Goal: Find specific page/section: Find specific page/section

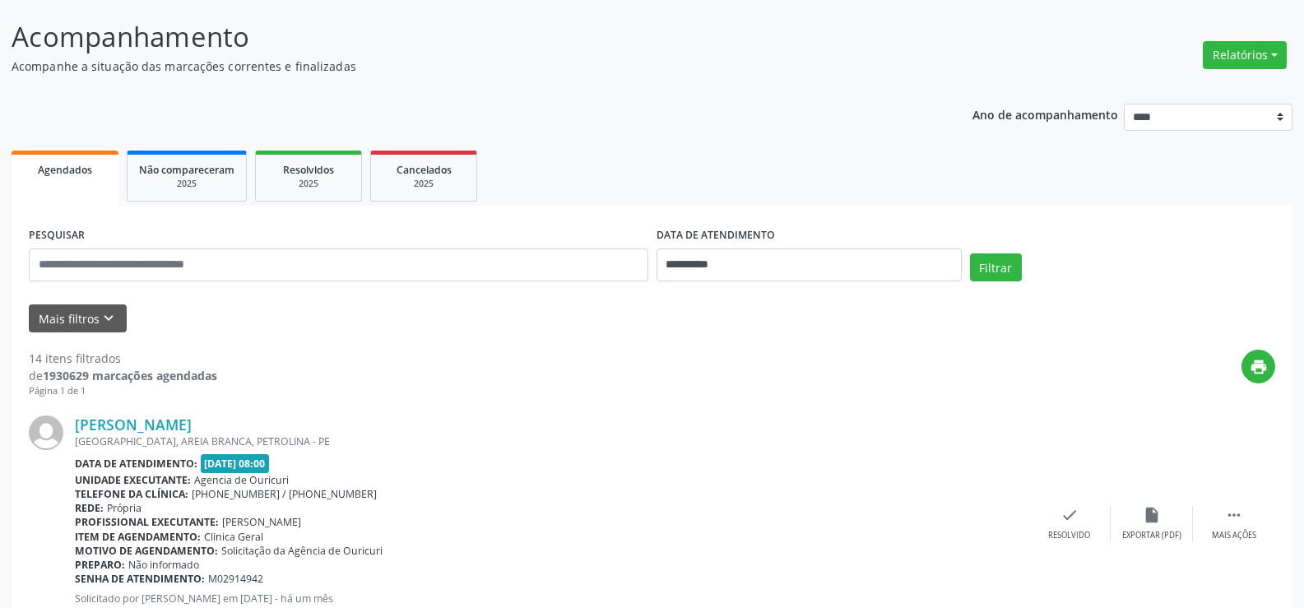
scroll to position [58, 0]
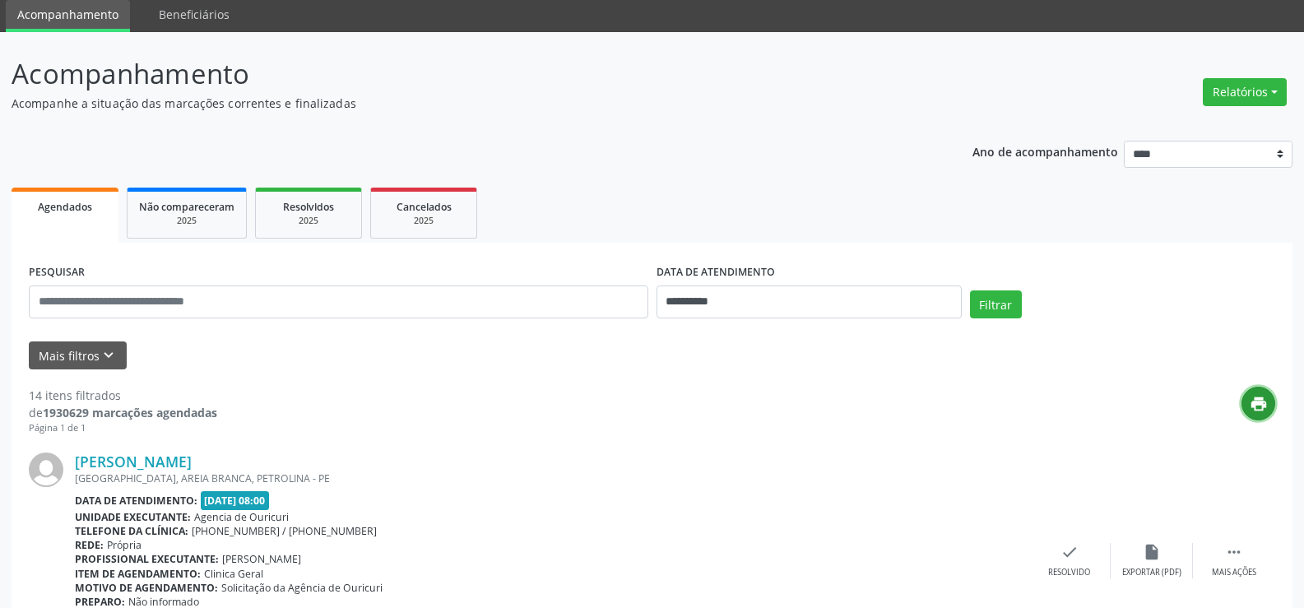
click at [1250, 399] on icon "print" at bounding box center [1259, 404] width 18 height 18
click at [88, 357] on button "Mais filtros keyboard_arrow_down" at bounding box center [78, 355] width 98 height 29
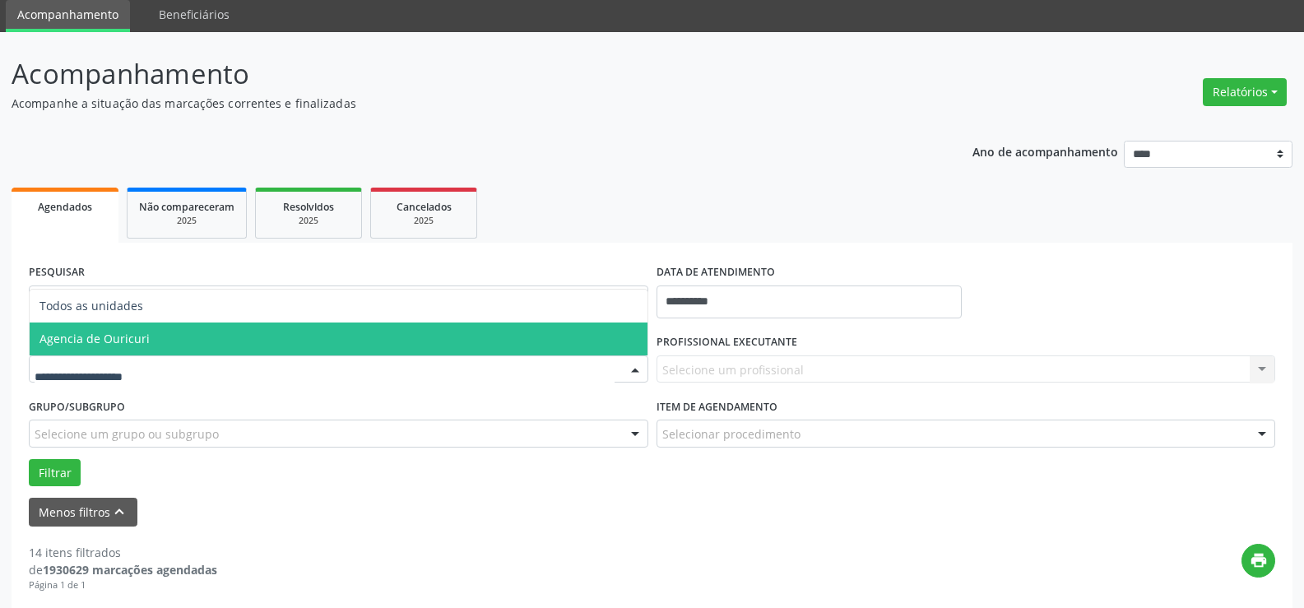
click at [114, 352] on span "Agencia de Ouricuri" at bounding box center [339, 338] width 618 height 33
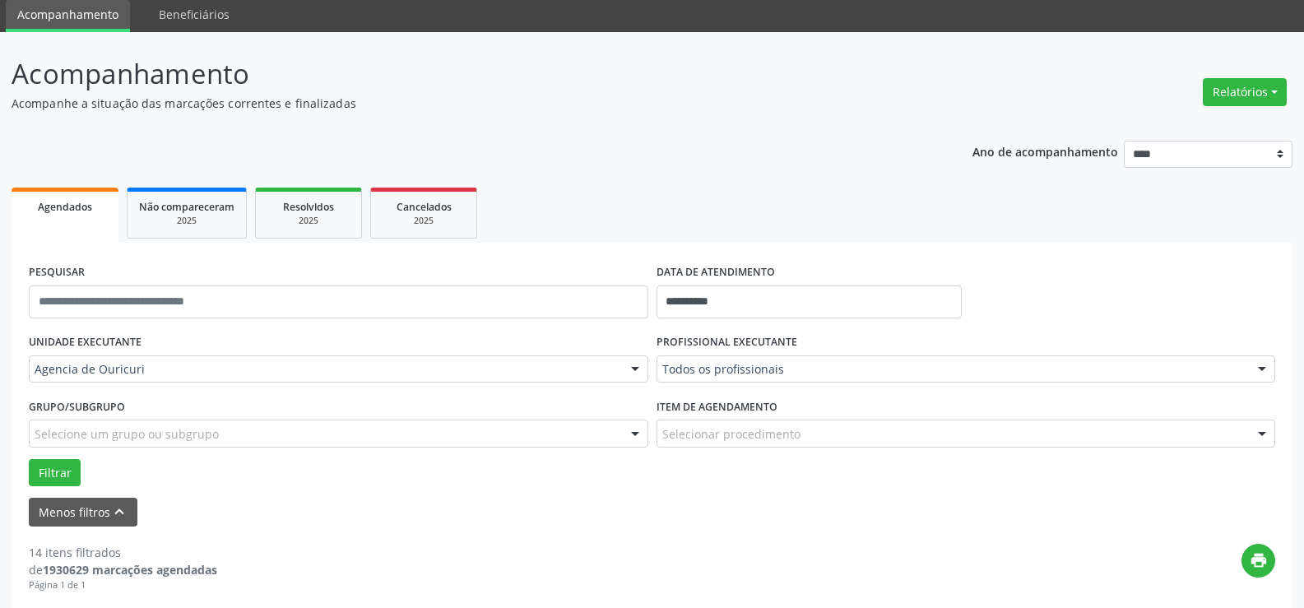
click at [772, 383] on div "PROFISSIONAL EXECUTANTE Todos os profissionais Todos os profissionais [PERSON_N…" at bounding box center [966, 362] width 628 height 64
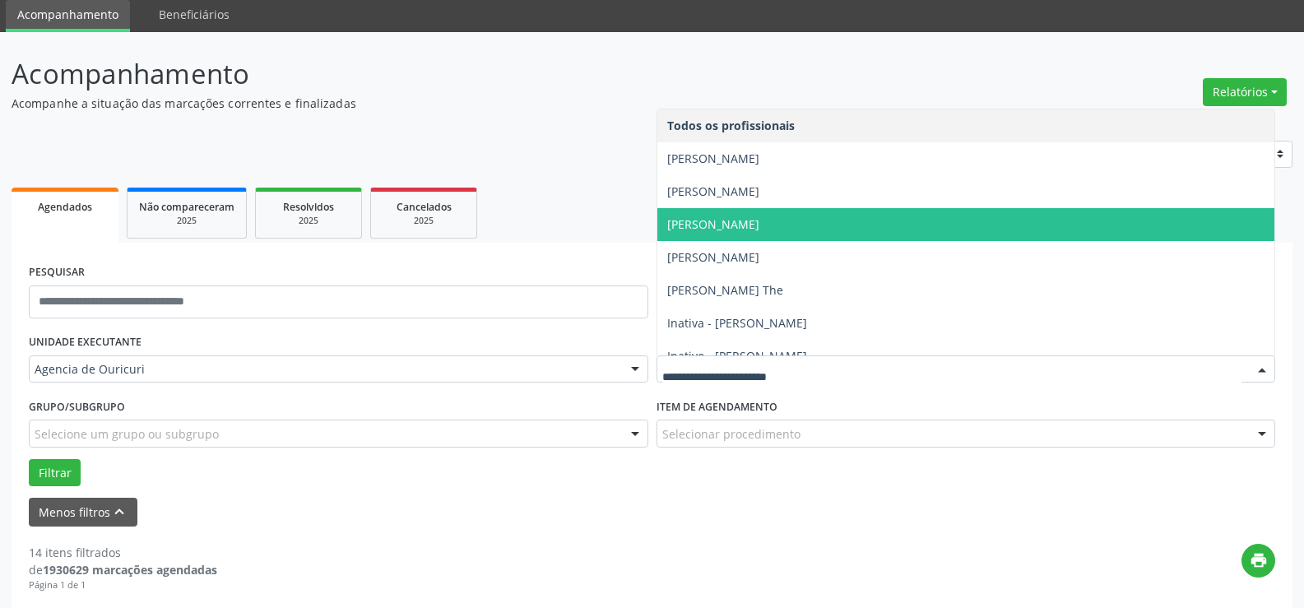
scroll to position [82, 0]
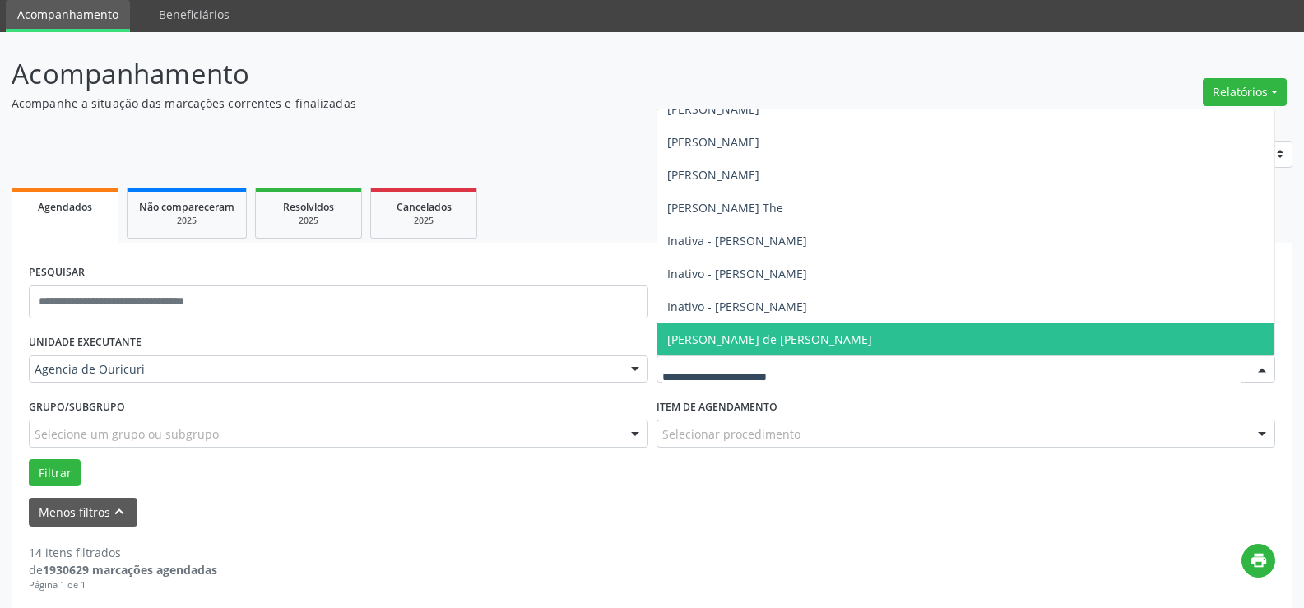
click at [748, 340] on span "[PERSON_NAME] de [PERSON_NAME]" at bounding box center [769, 340] width 205 height 16
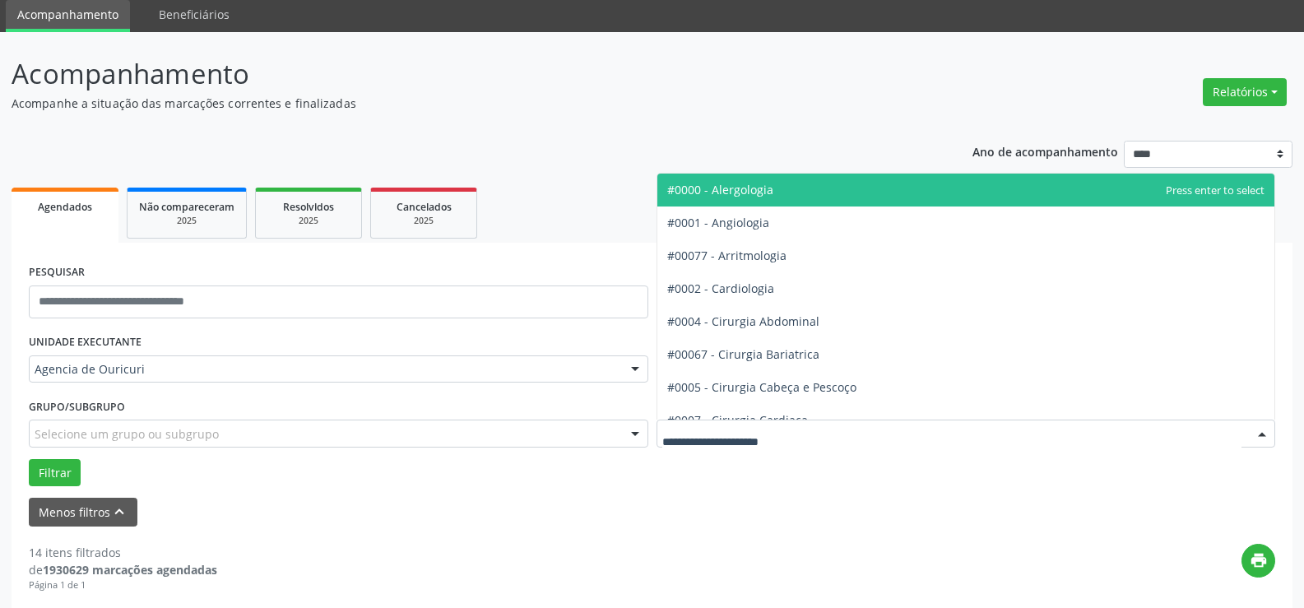
click at [790, 445] on div at bounding box center [965, 434] width 619 height 28
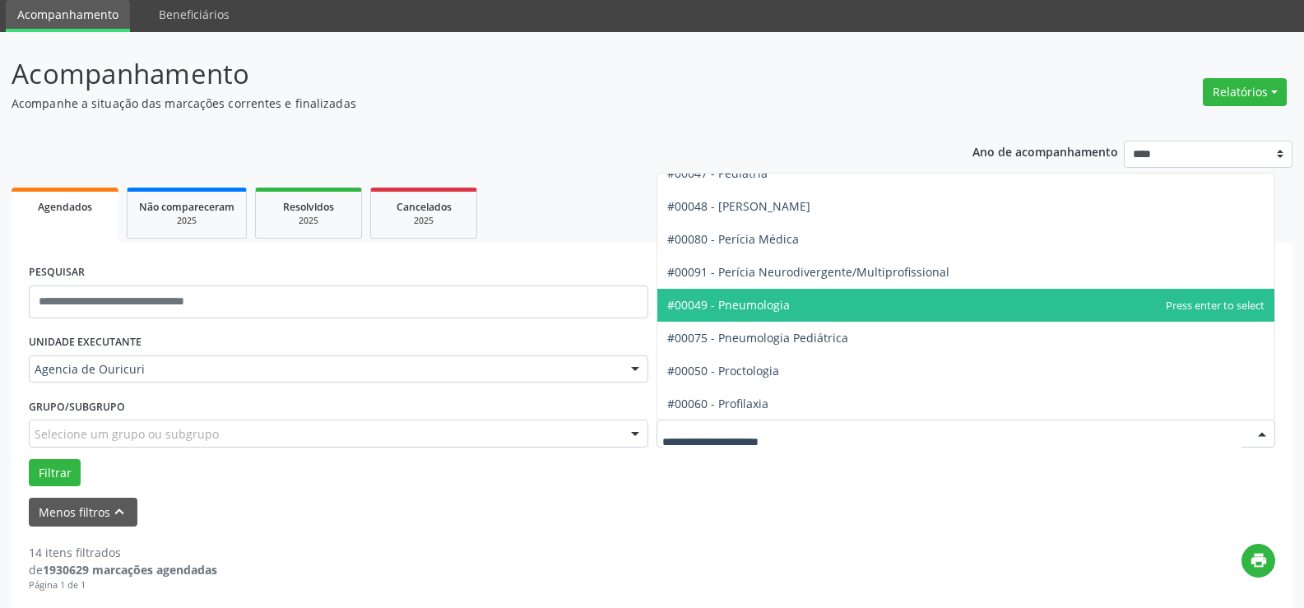
scroll to position [2715, 0]
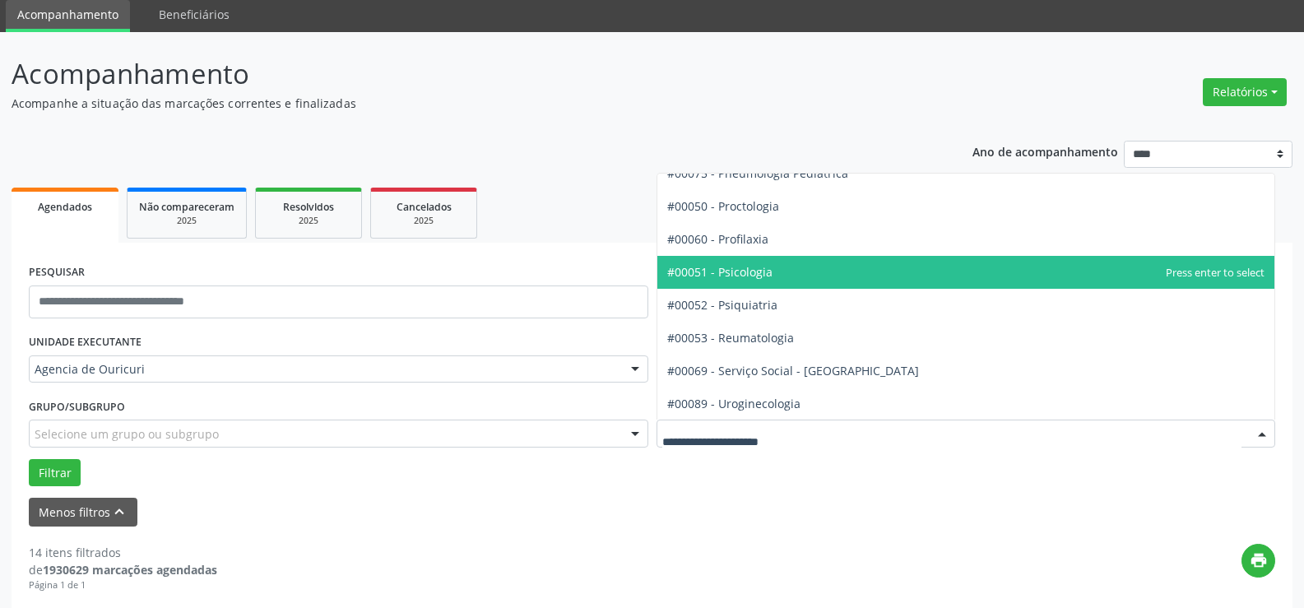
click at [771, 277] on span "#00051 - Psicologia" at bounding box center [966, 272] width 618 height 33
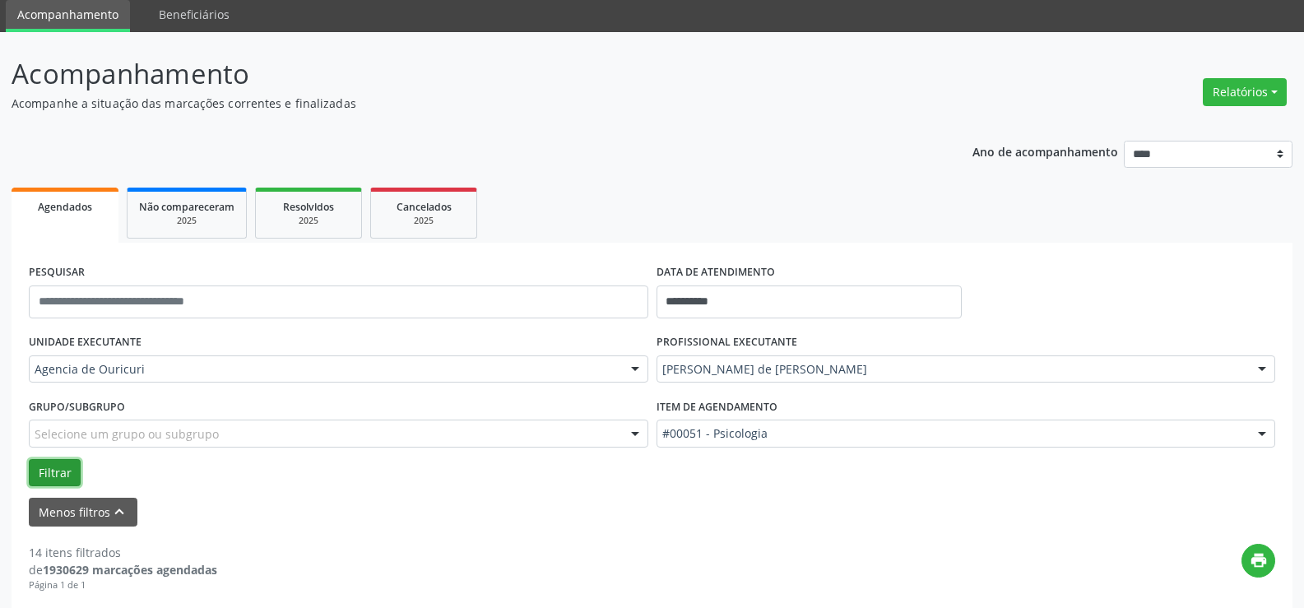
click at [67, 476] on button "Filtrar" at bounding box center [55, 473] width 52 height 28
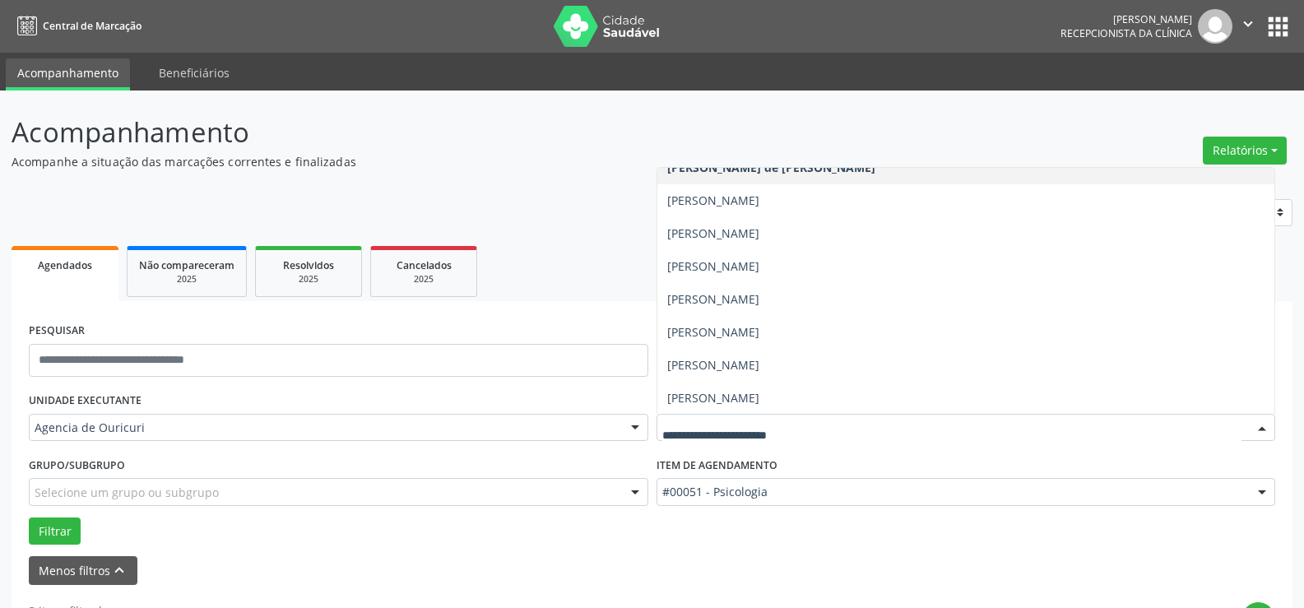
scroll to position [346, 0]
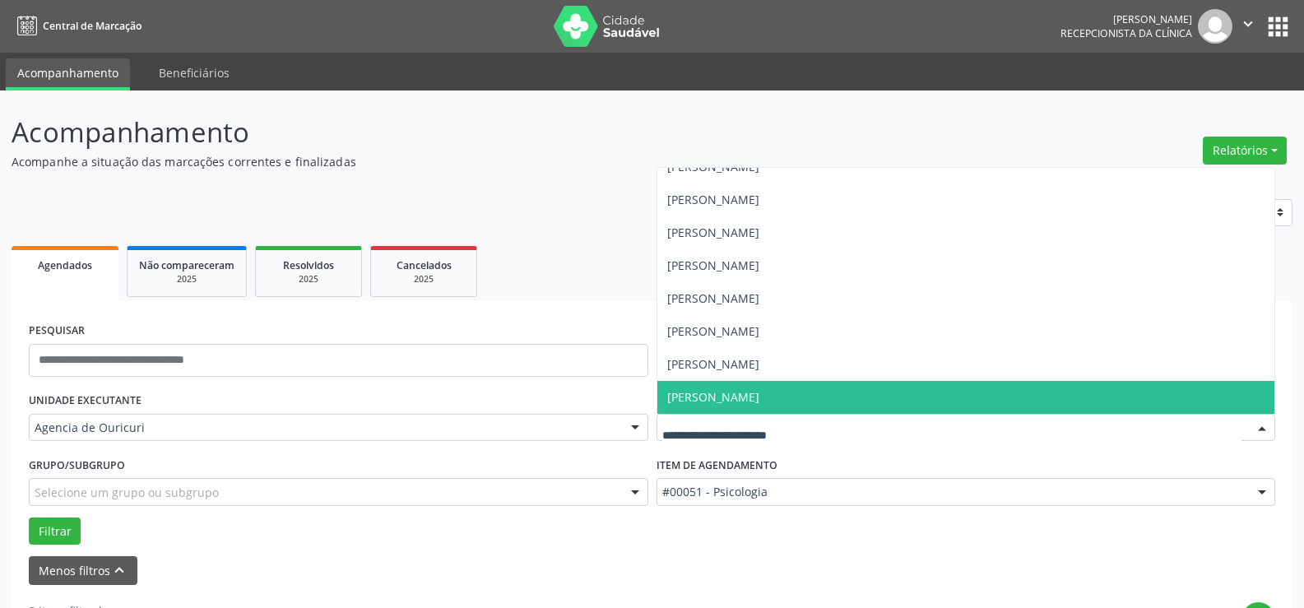
click at [759, 401] on span "[PERSON_NAME]" at bounding box center [713, 397] width 92 height 16
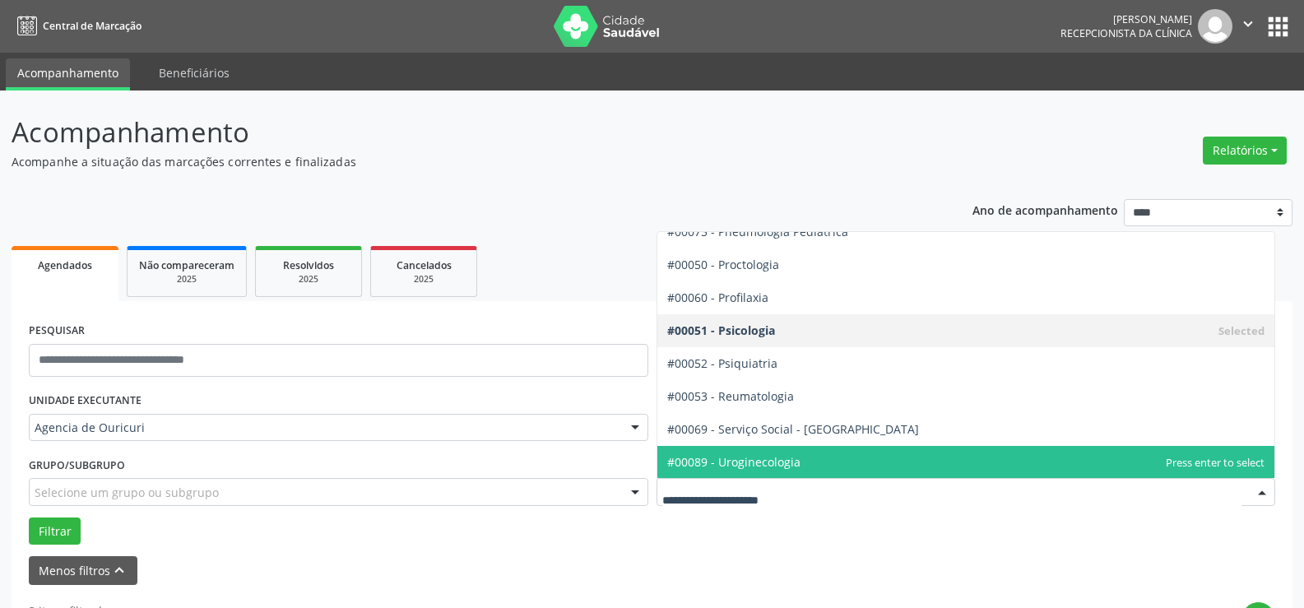
click at [645, 582] on div "Menos filtros keyboard_arrow_up" at bounding box center [652, 570] width 1254 height 29
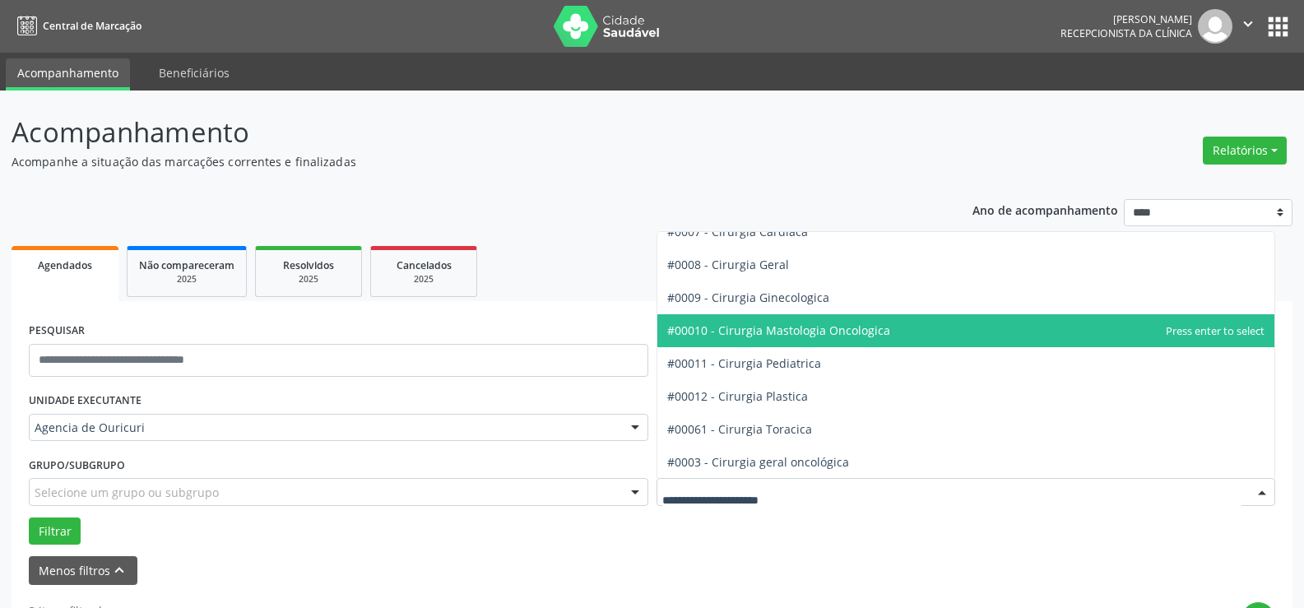
scroll to position [411, 0]
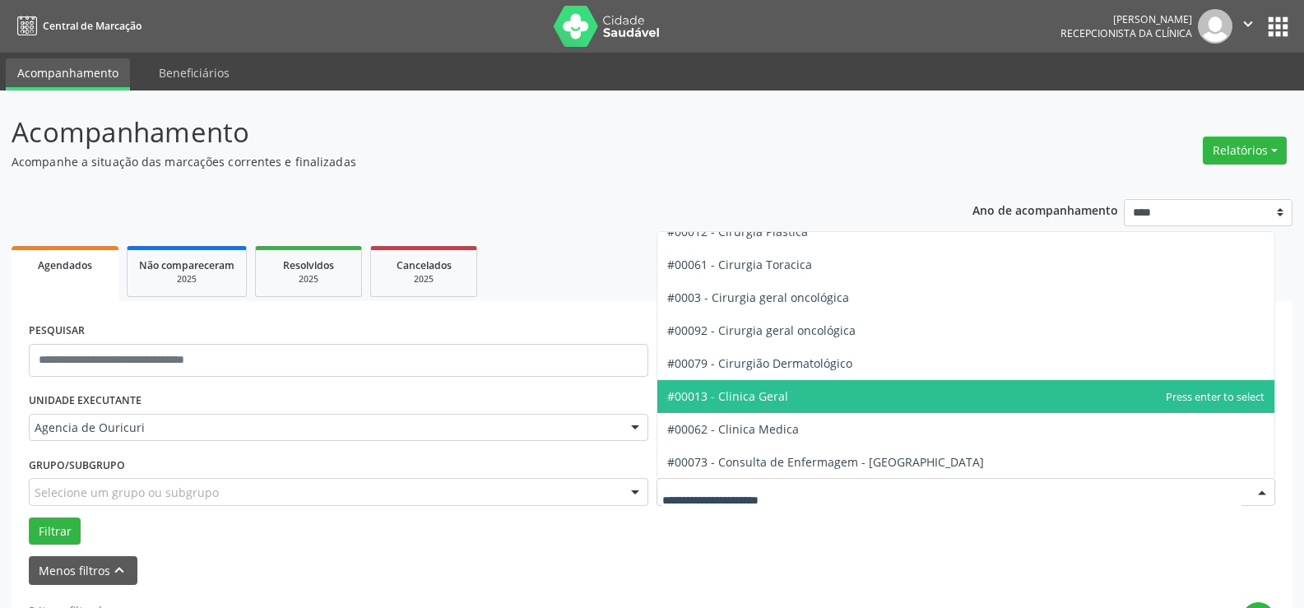
click at [786, 403] on span "#00013 - Clinica Geral" at bounding box center [966, 396] width 618 height 33
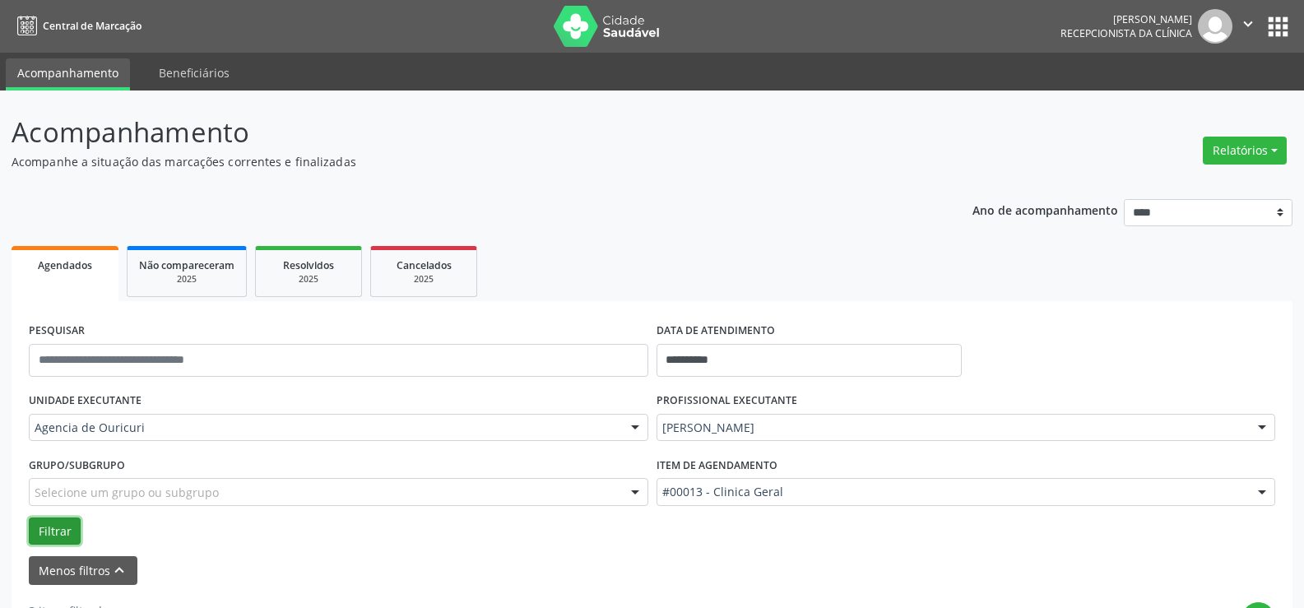
click at [62, 536] on button "Filtrar" at bounding box center [55, 531] width 52 height 28
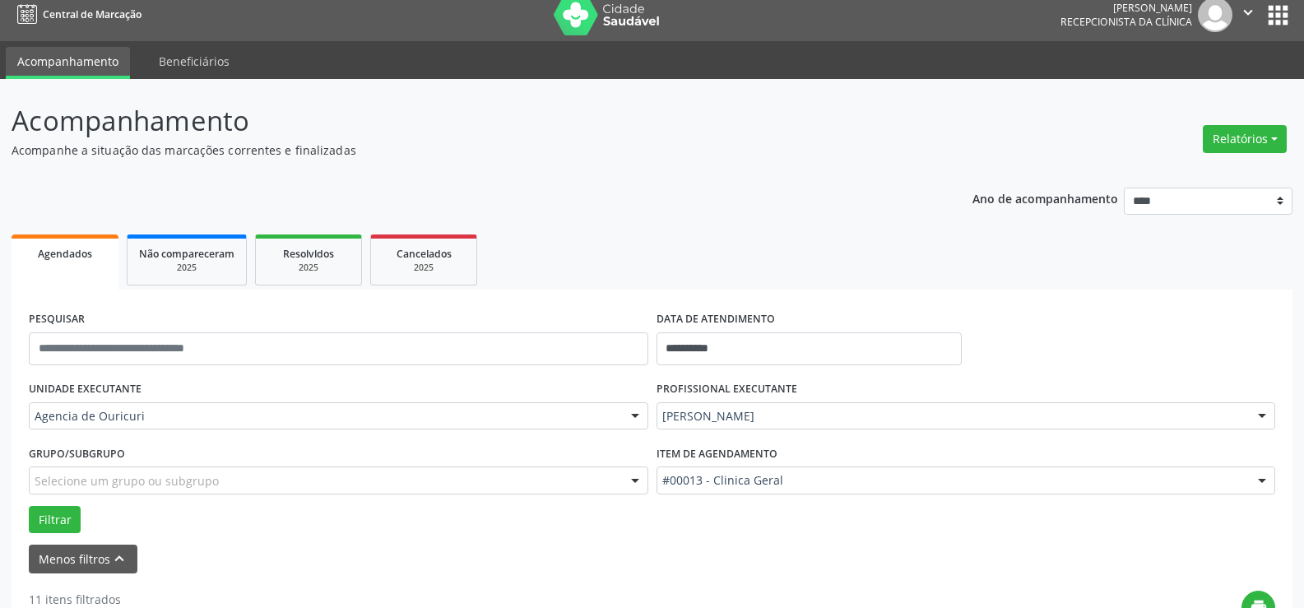
scroll to position [0, 0]
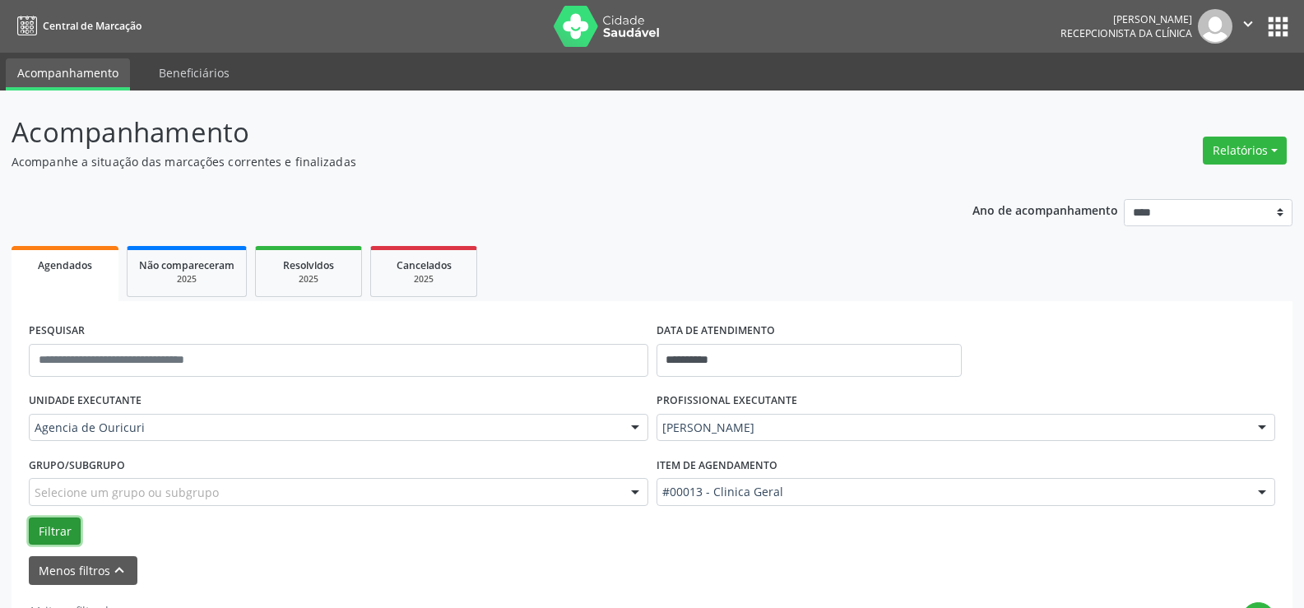
click at [73, 537] on button "Filtrar" at bounding box center [55, 531] width 52 height 28
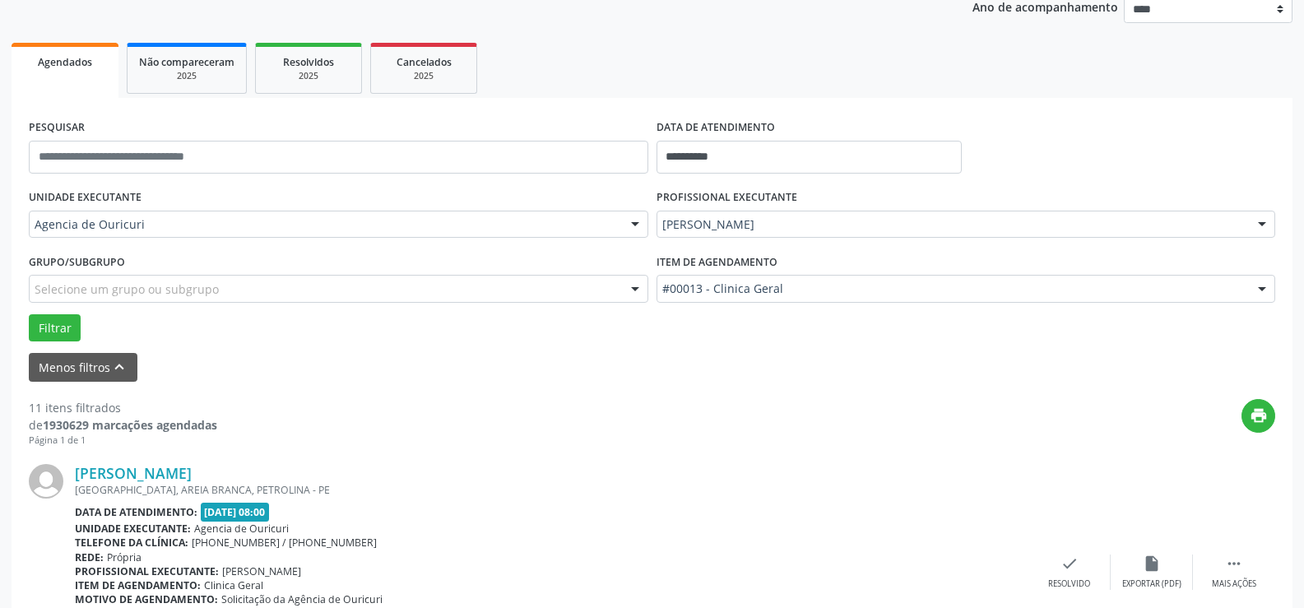
scroll to position [202, 0]
click at [1256, 427] on button "print" at bounding box center [1258, 418] width 34 height 34
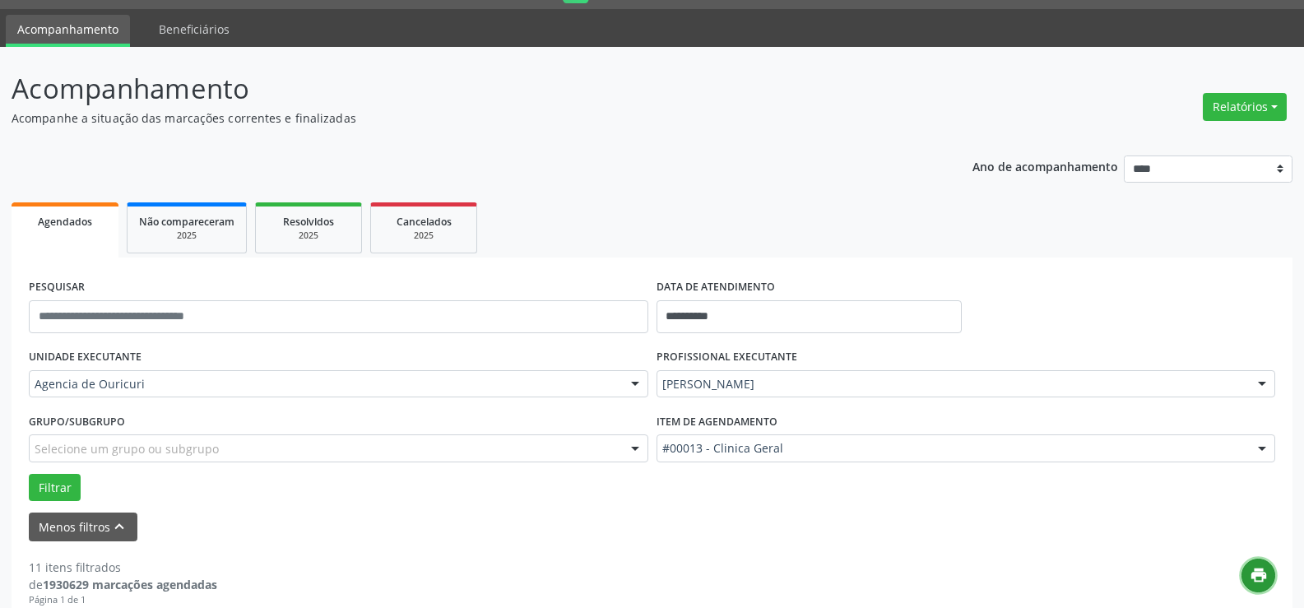
scroll to position [82, 0]
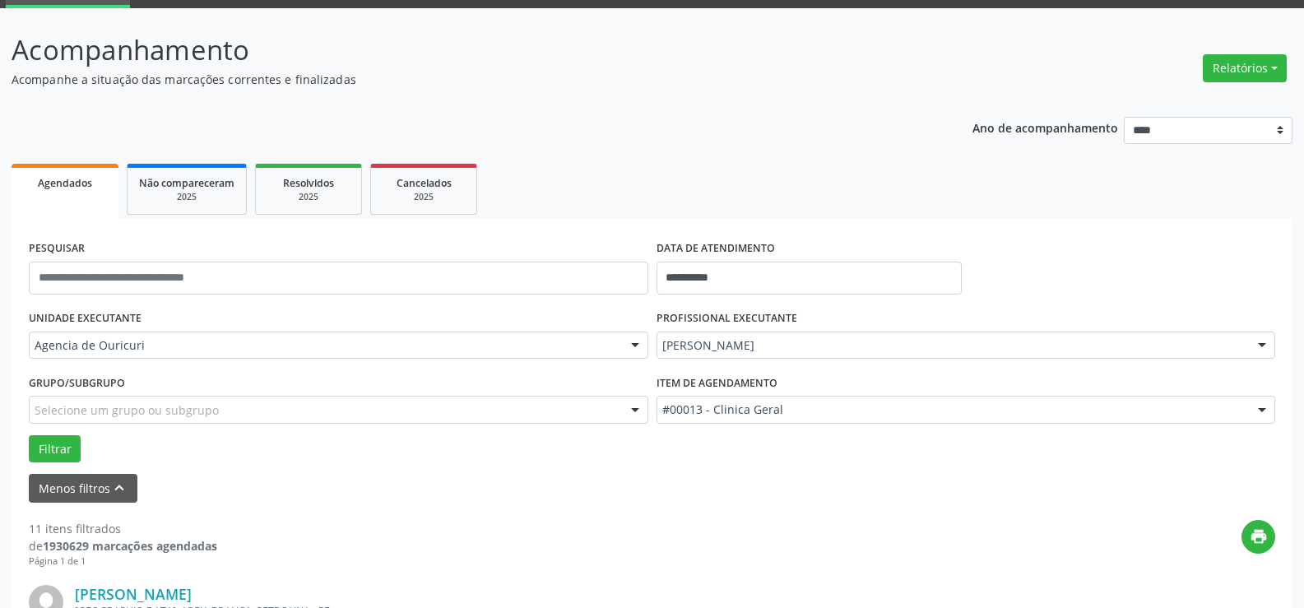
click at [744, 354] on div "[PERSON_NAME]" at bounding box center [965, 346] width 619 height 28
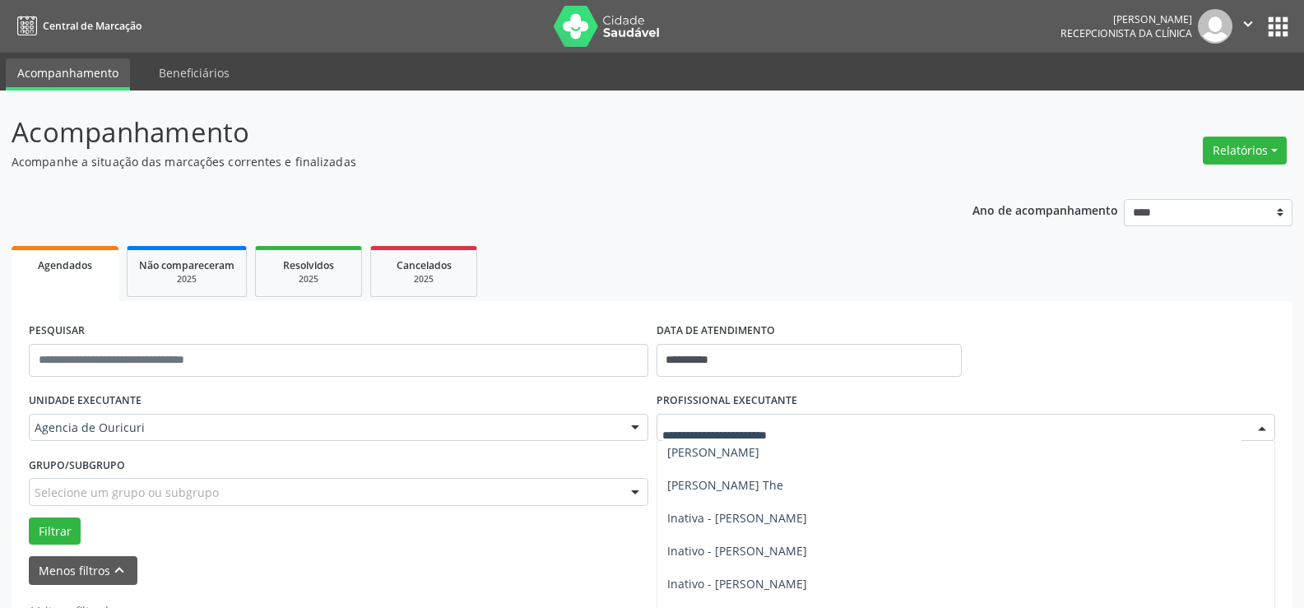
scroll to position [165, 0]
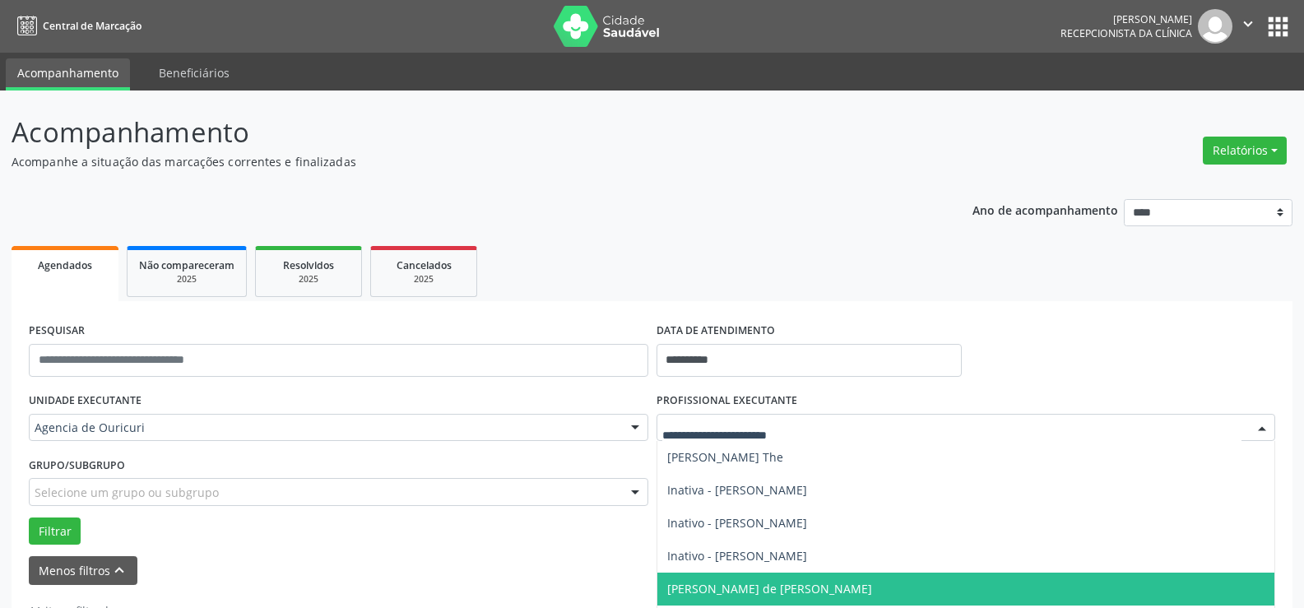
click at [735, 589] on span "[PERSON_NAME] de [PERSON_NAME]" at bounding box center [769, 589] width 205 height 16
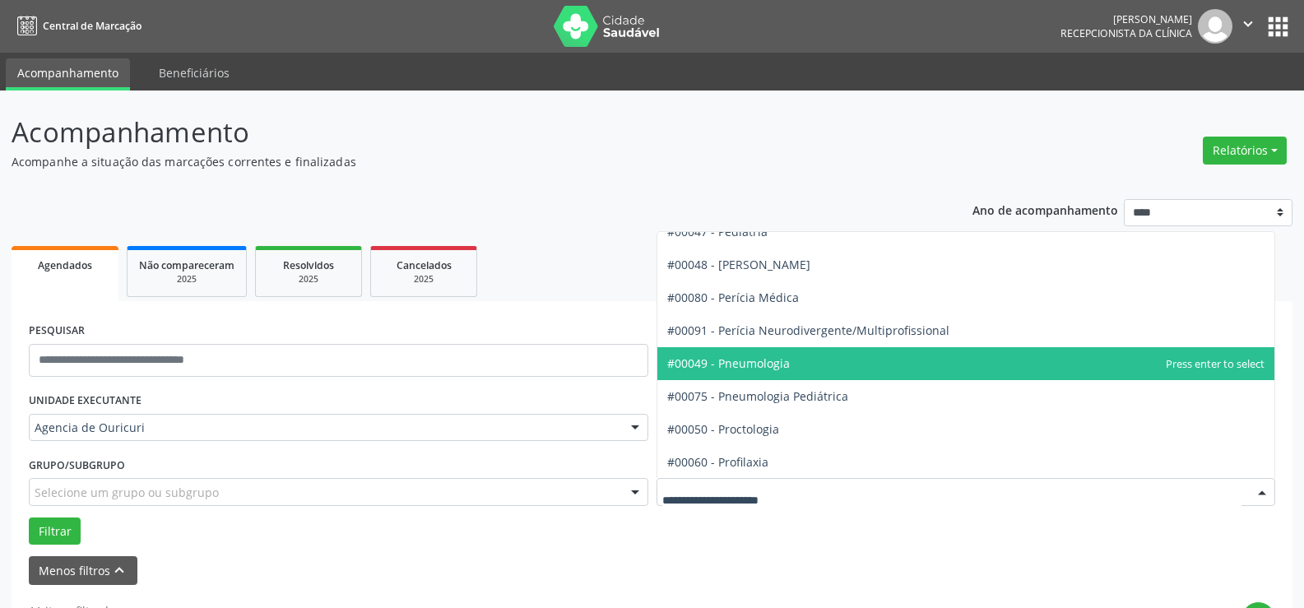
scroll to position [2715, 0]
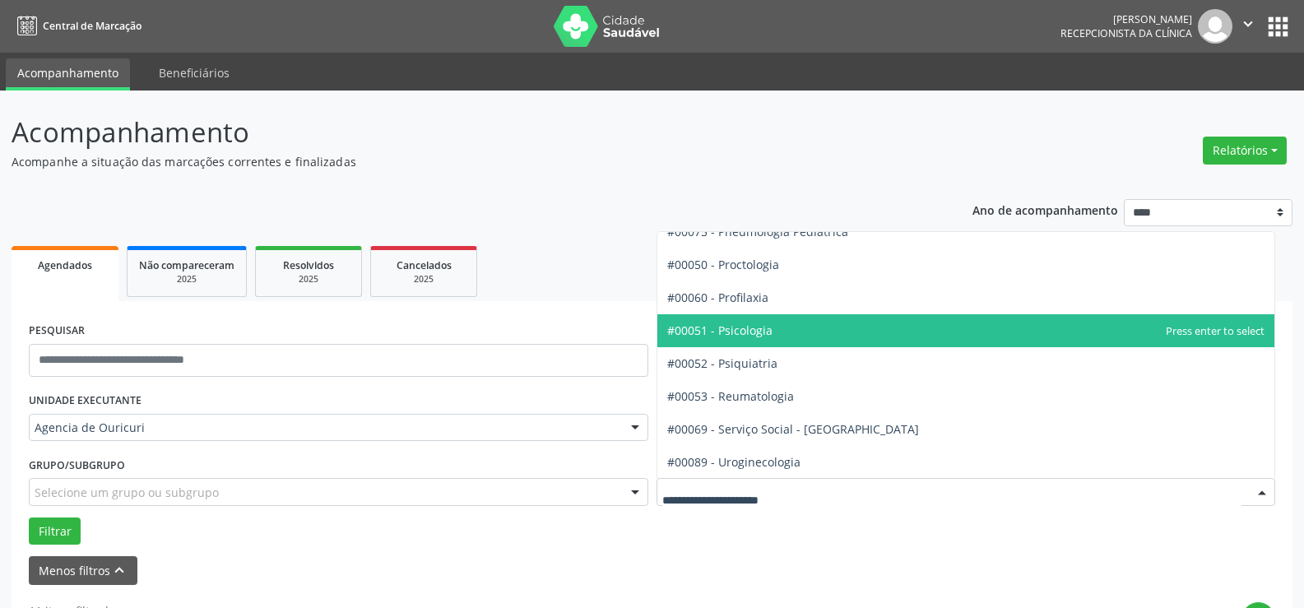
click at [784, 322] on span "#00051 - Psicologia" at bounding box center [966, 330] width 618 height 33
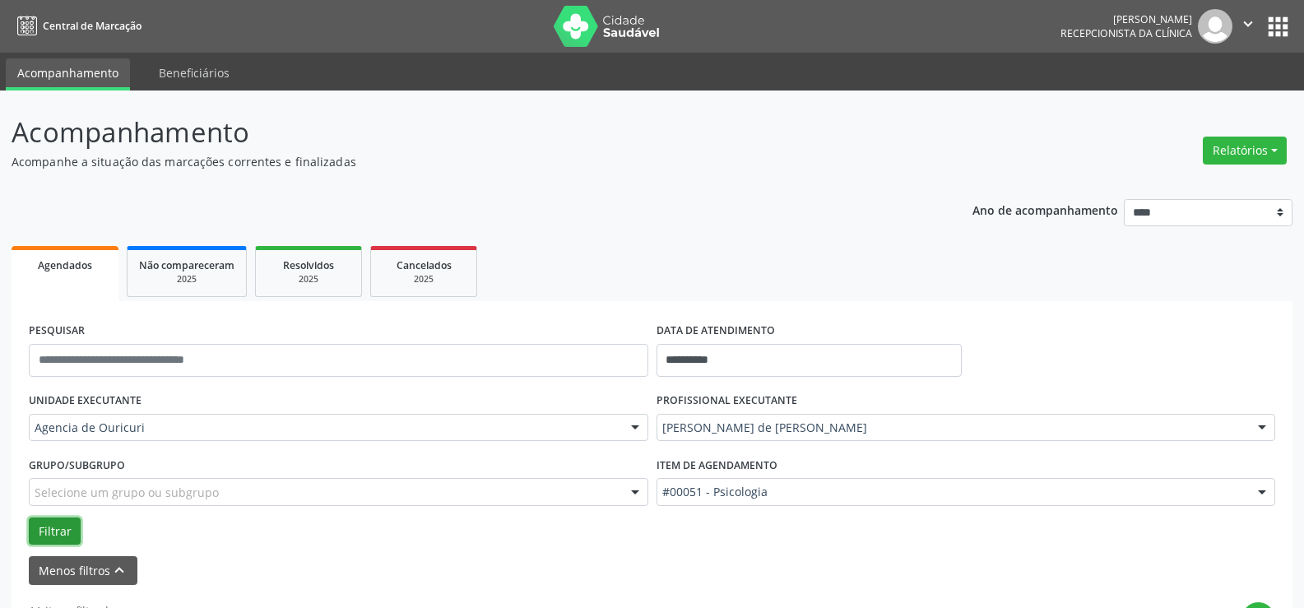
click at [49, 534] on button "Filtrar" at bounding box center [55, 531] width 52 height 28
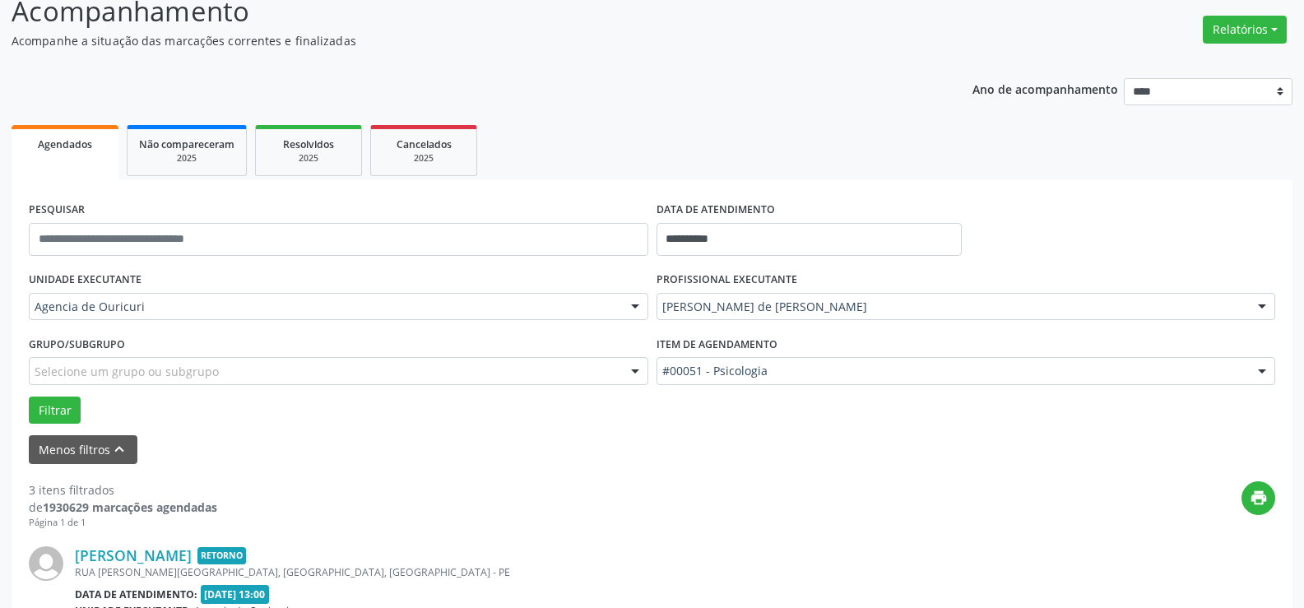
scroll to position [82, 0]
